Goal: Navigation & Orientation: Find specific page/section

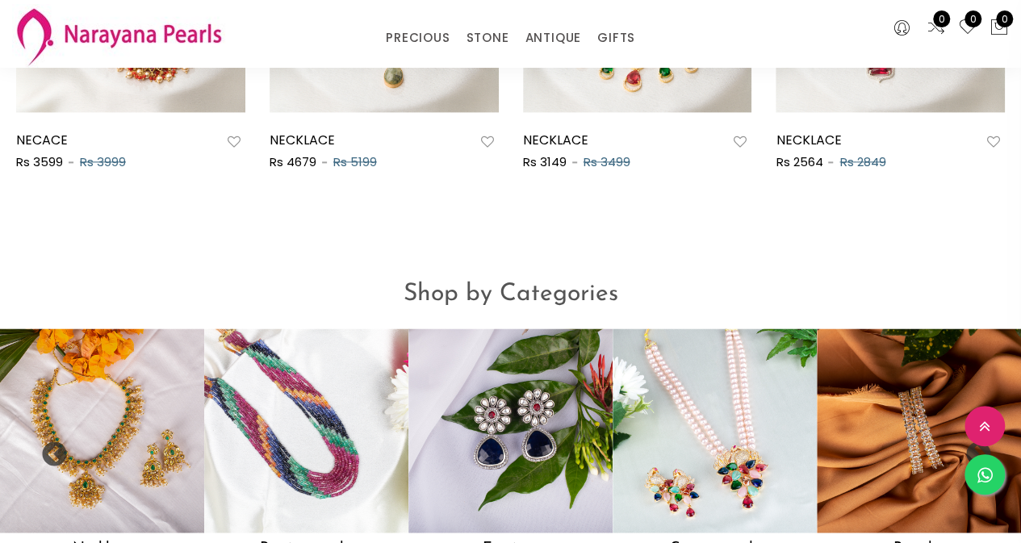
scroll to position [1198, 0]
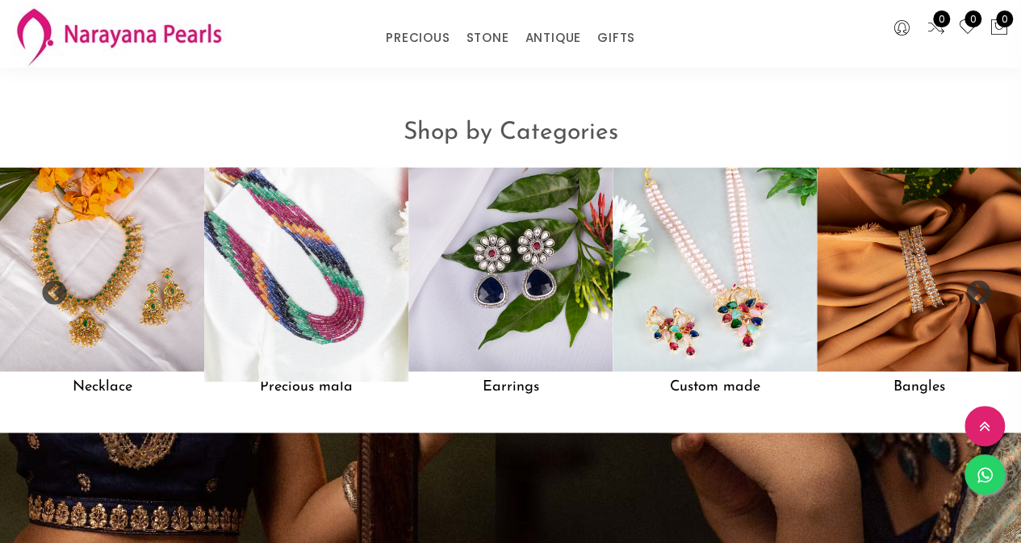
click at [333, 300] on img at bounding box center [306, 269] width 224 height 224
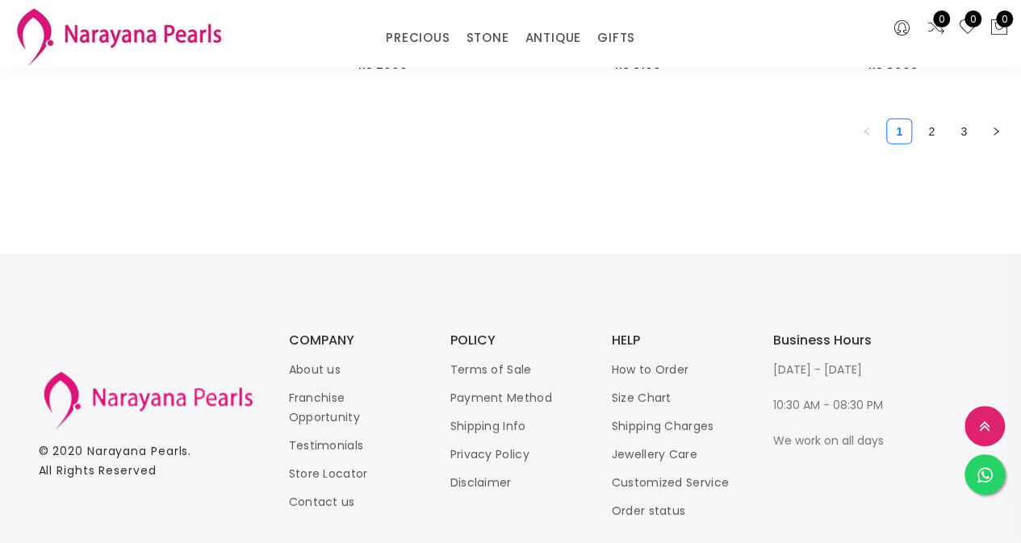
scroll to position [2342, 0]
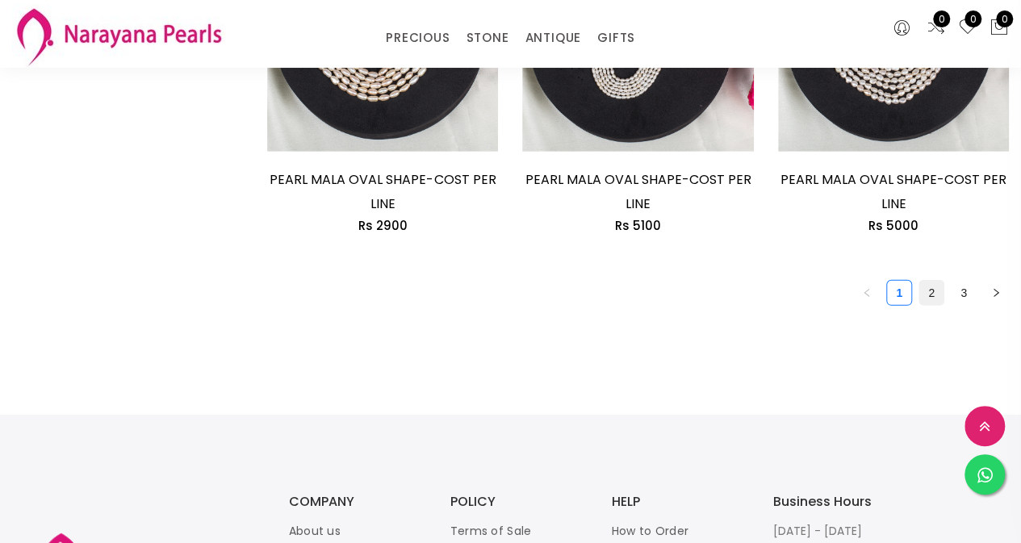
click at [932, 295] on link "2" at bounding box center [932, 293] width 24 height 24
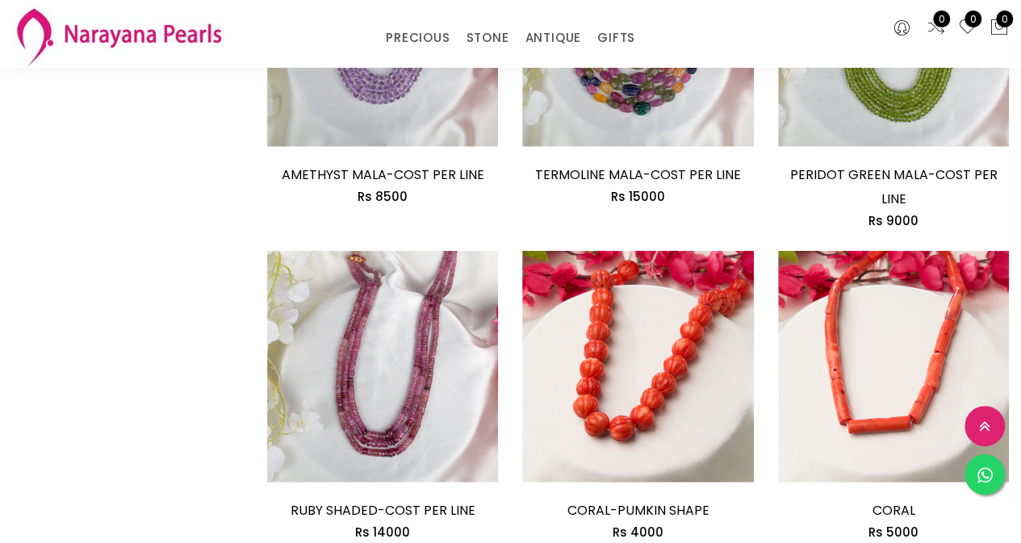
scroll to position [2180, 0]
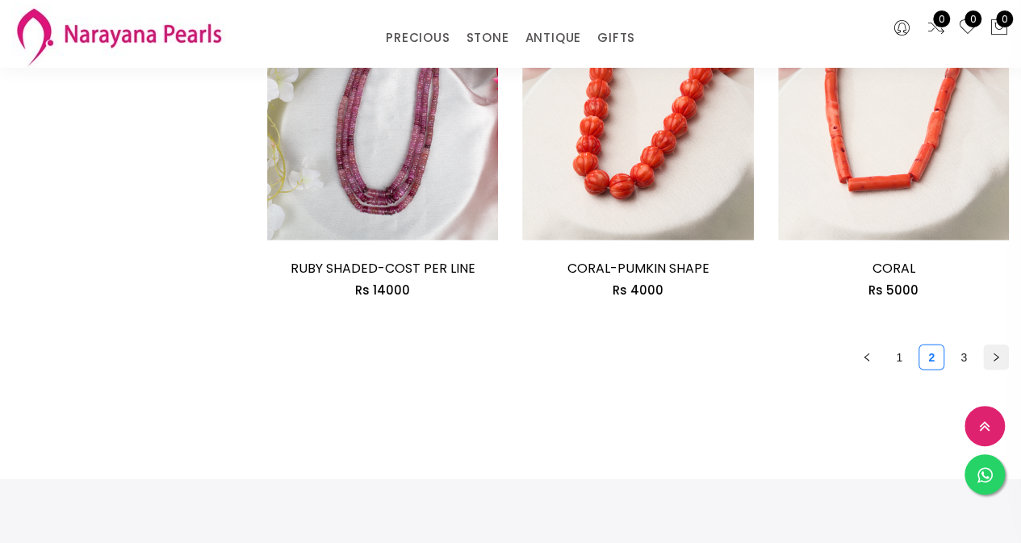
click at [996, 353] on icon "right" at bounding box center [997, 358] width 10 height 10
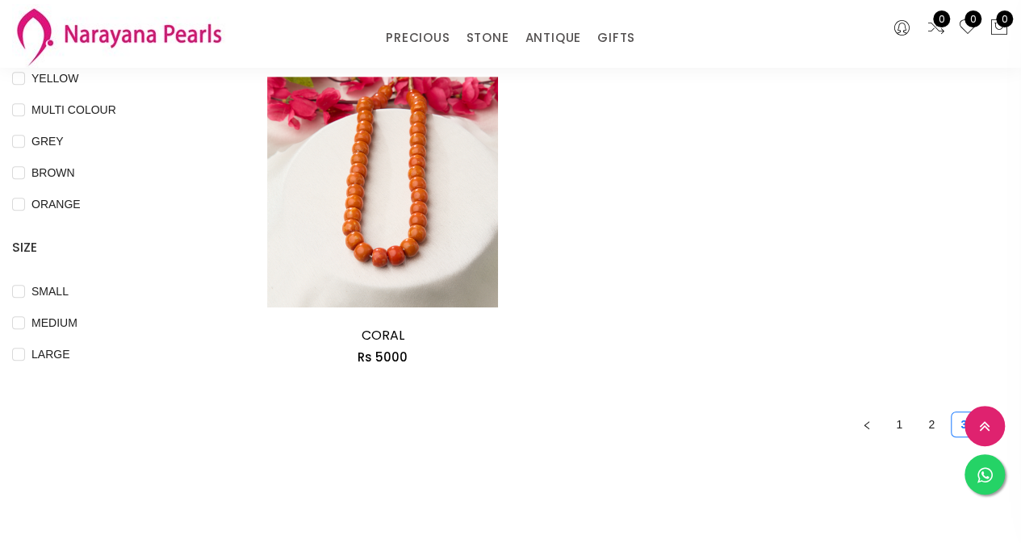
scroll to position [565, 0]
